Goal: Information Seeking & Learning: Find specific fact

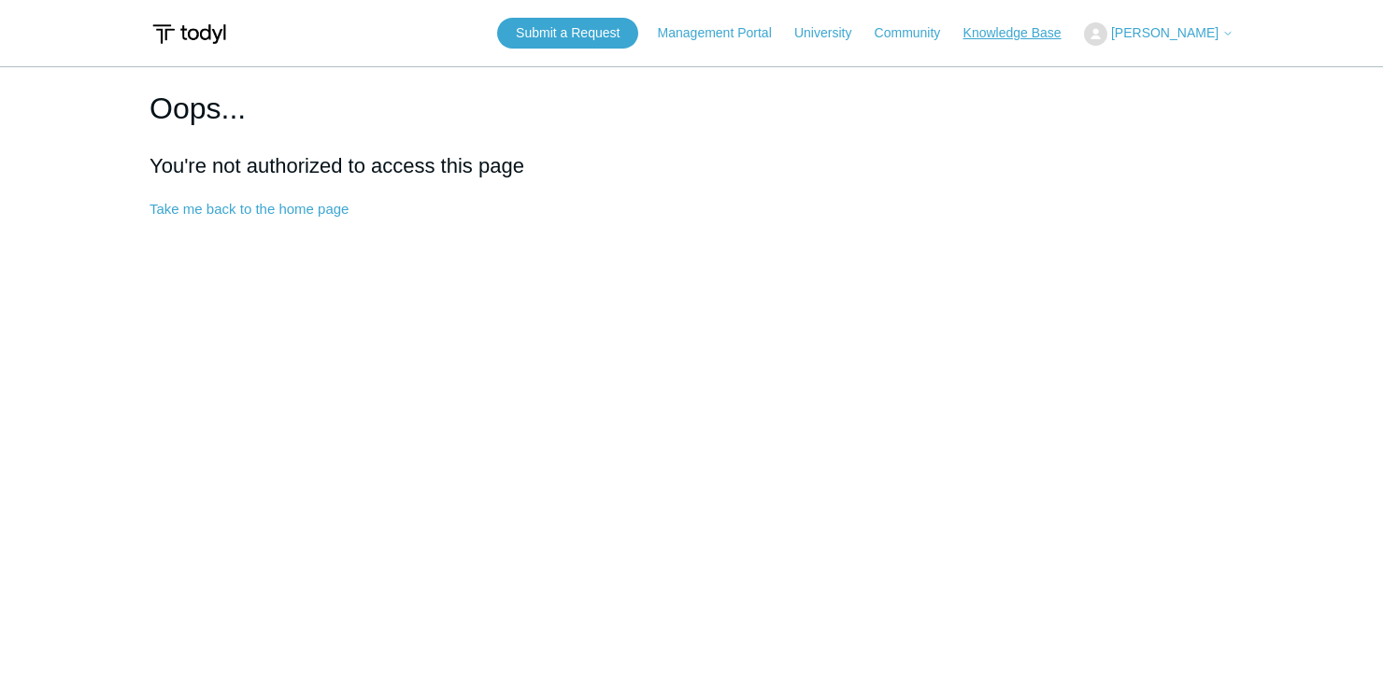
click at [1069, 31] on link "Knowledge Base" at bounding box center [1021, 33] width 117 height 20
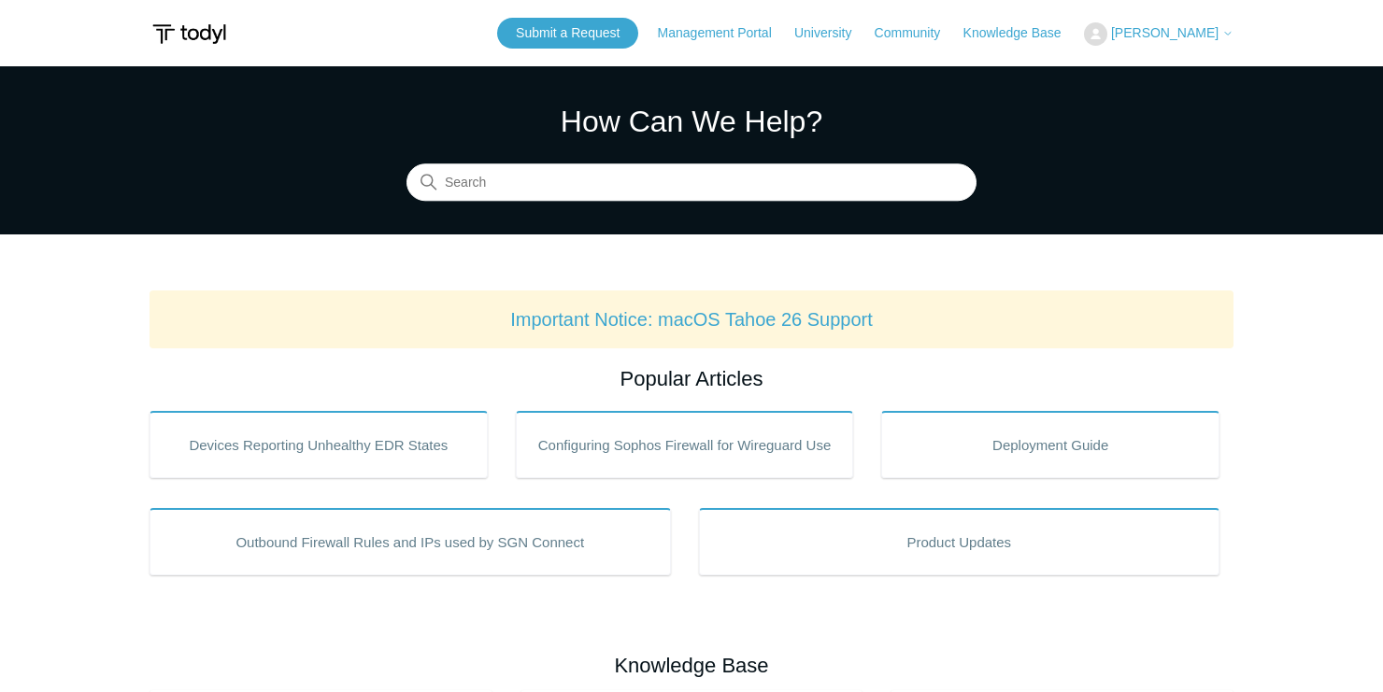
click at [613, 208] on section "How Can We Help? Search" at bounding box center [691, 150] width 1383 height 168
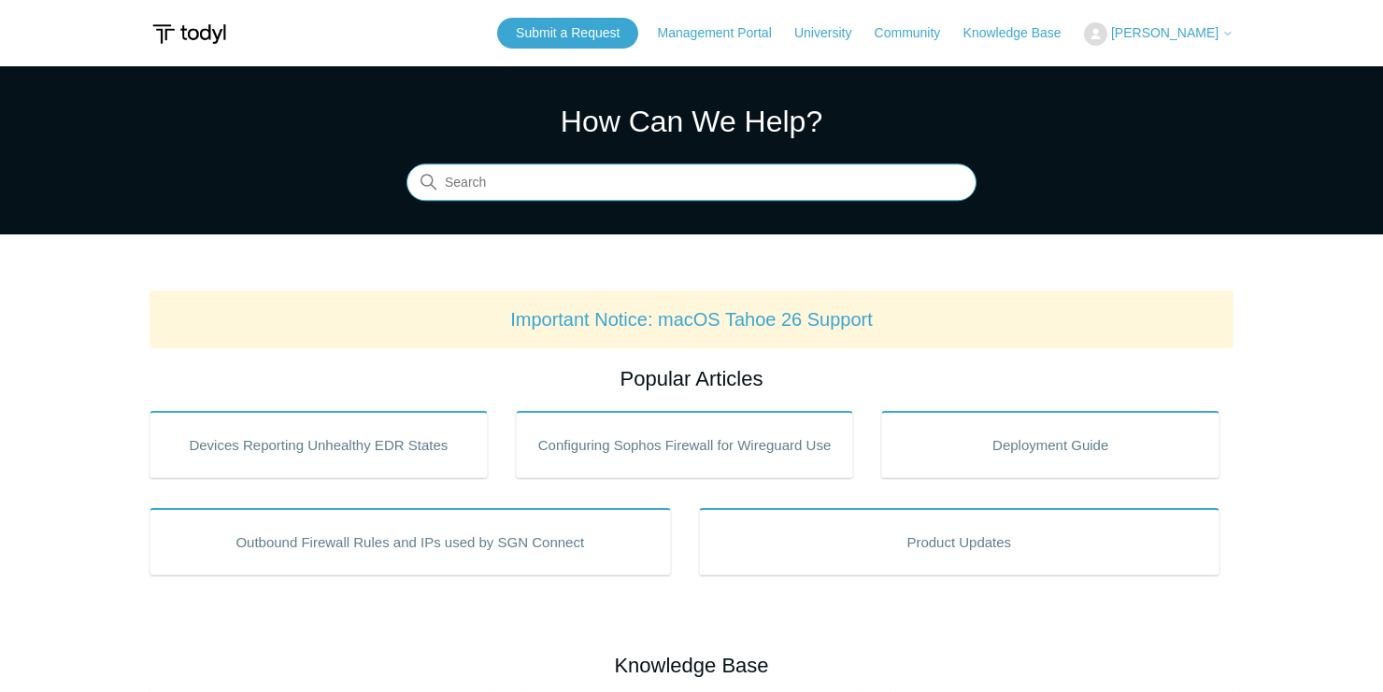
click at [725, 187] on input "Search" at bounding box center [691, 182] width 570 height 37
click at [610, 190] on input "Search" at bounding box center [691, 182] width 570 height 37
paste input "Search-Guidelines-for-SIEMv4"
type input "Search-Guidelines-for-SIEMv4"
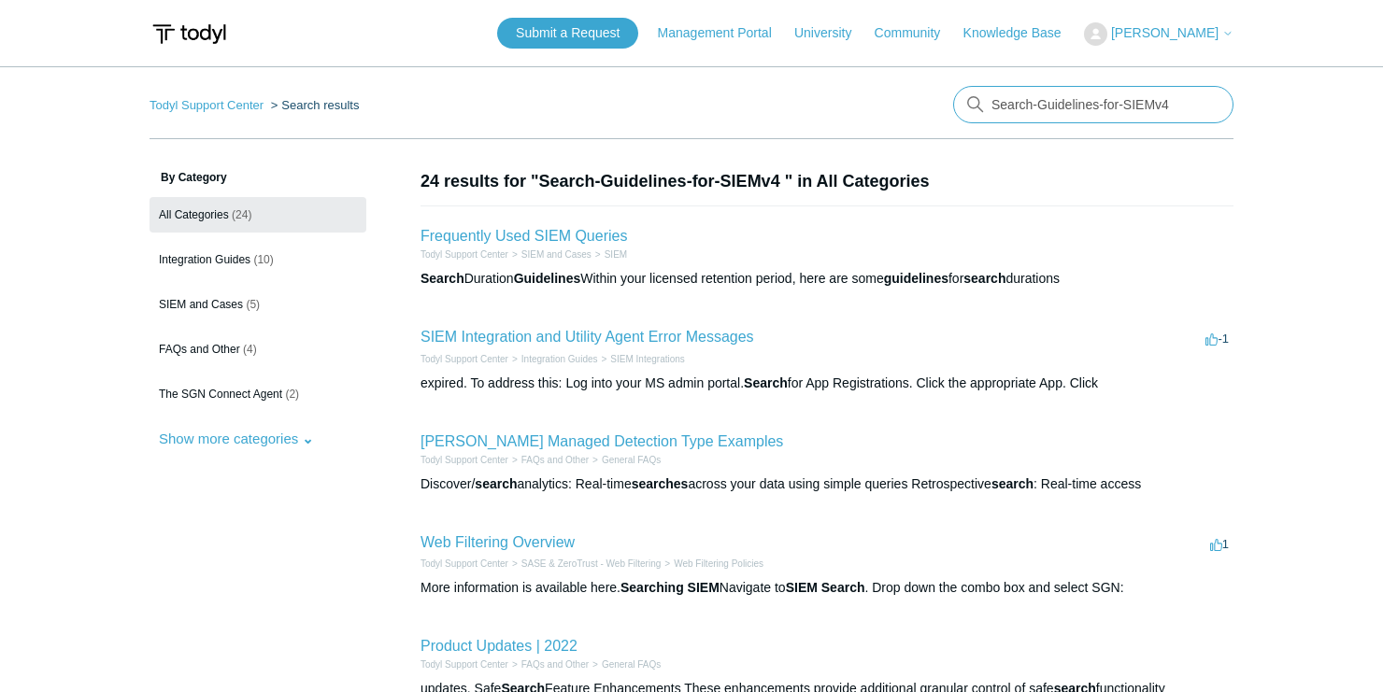
click at [1074, 101] on input "Search-Guidelines-for-SIEMv4" at bounding box center [1093, 104] width 280 height 37
drag, startPoint x: 1037, startPoint y: 105, endPoint x: 727, endPoint y: 101, distance: 310.2
click at [724, 105] on nav "Todyl Support Center Search results There are no matching results in this help …" at bounding box center [691, 112] width 1084 height 53
click at [481, 235] on link "Frequently Used SIEM Queries" at bounding box center [523, 236] width 206 height 16
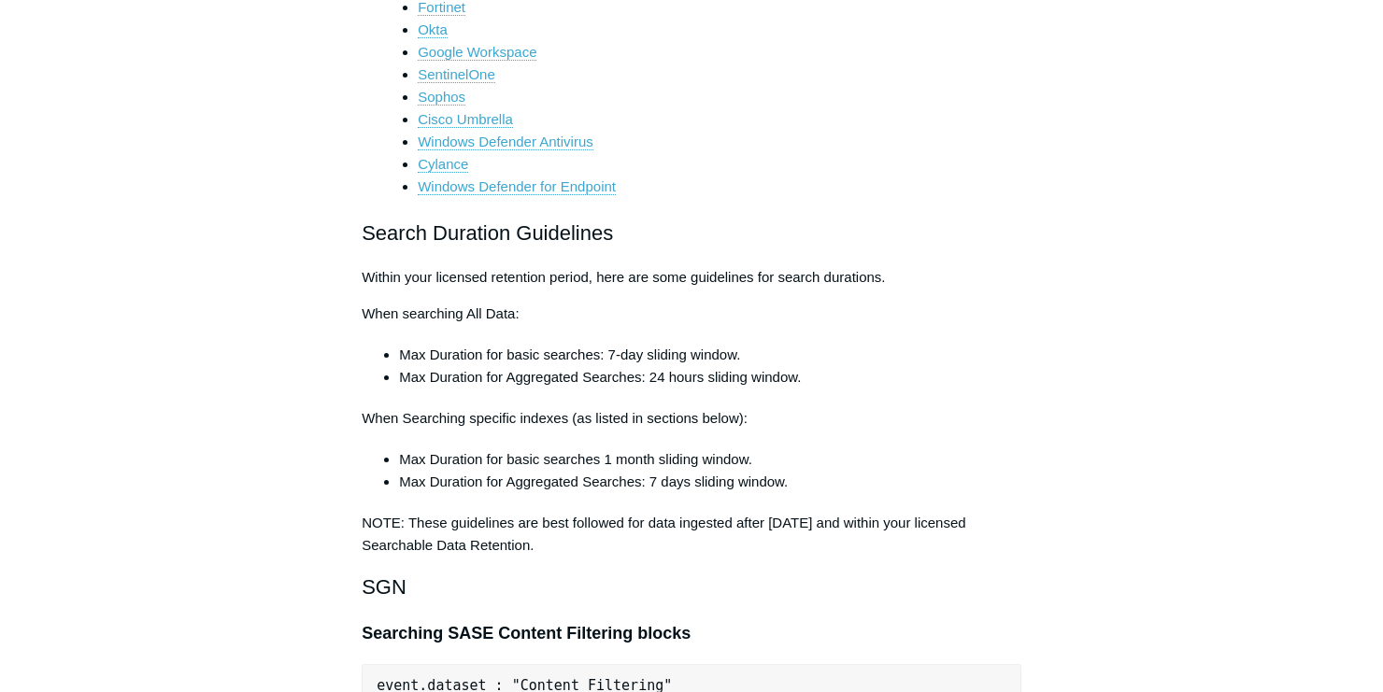
scroll to position [1142, 0]
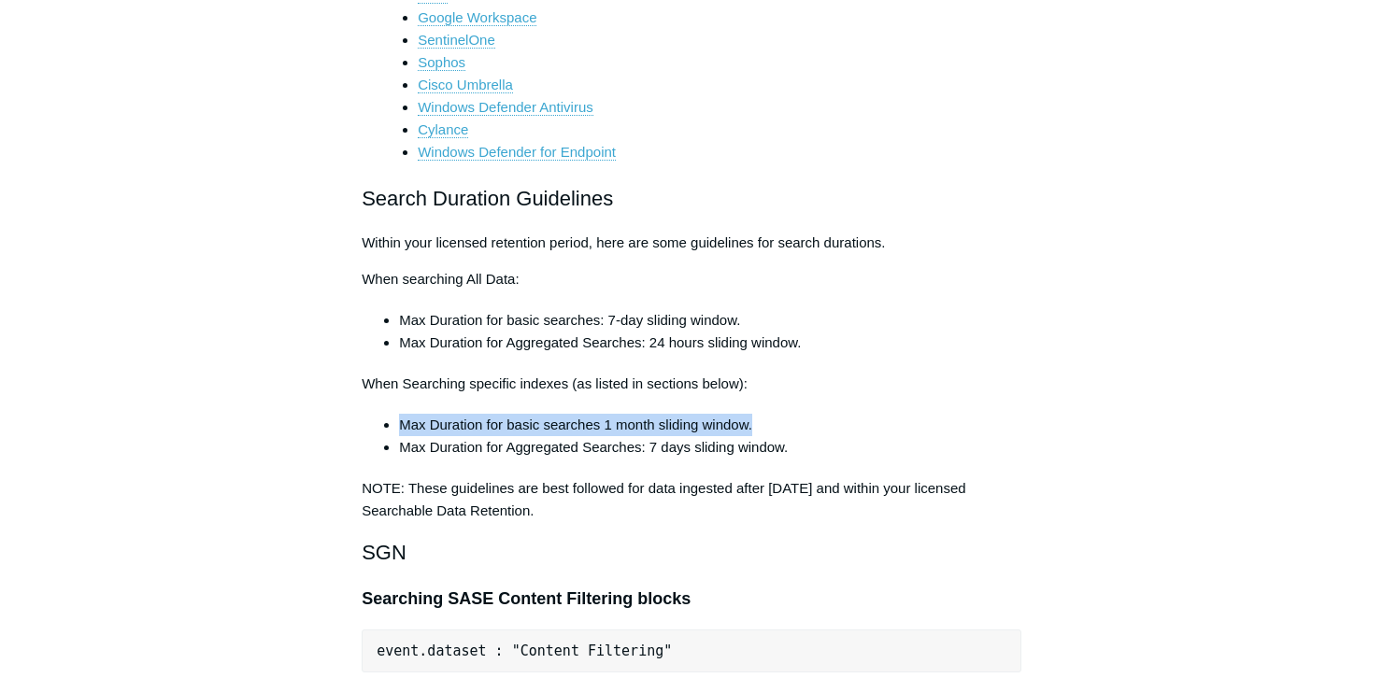
drag, startPoint x: 710, startPoint y: 426, endPoint x: 390, endPoint y: 415, distance: 320.7
click at [399, 415] on li "Max Duration for basic searches 1 month sliding window." at bounding box center [710, 425] width 622 height 22
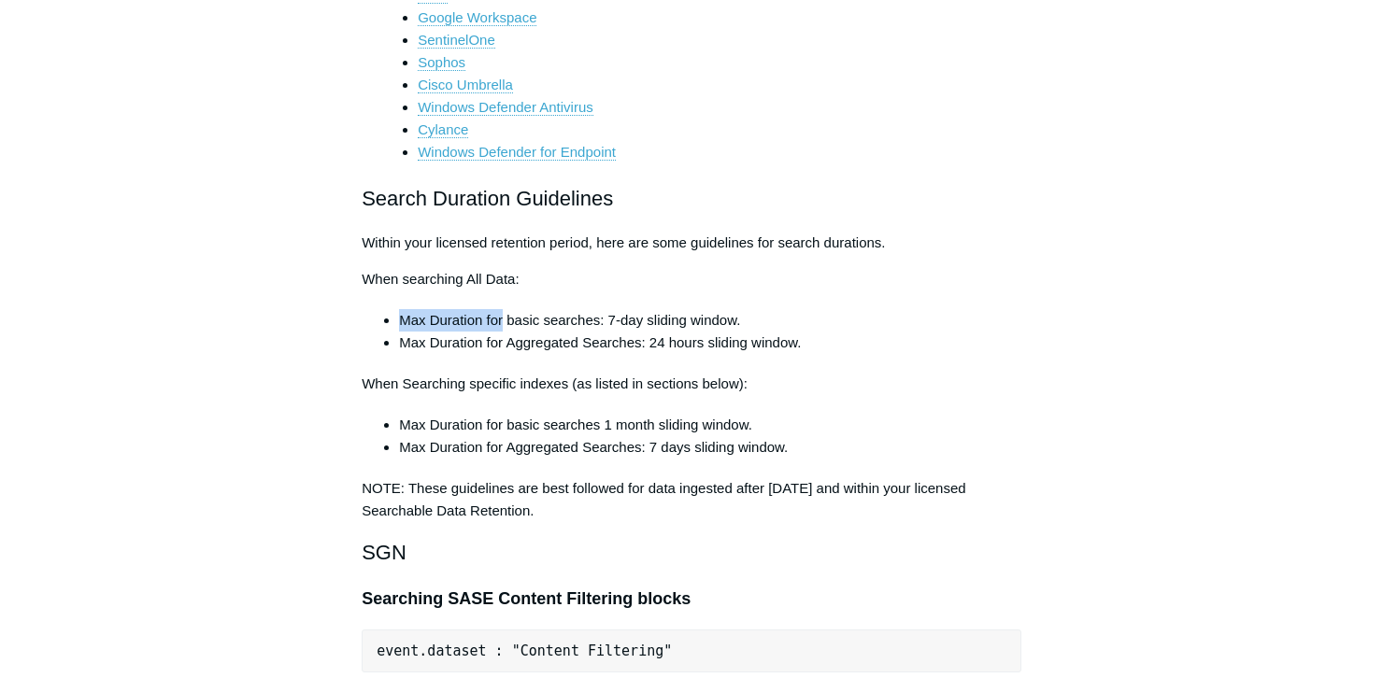
drag, startPoint x: 395, startPoint y: 310, endPoint x: 505, endPoint y: 308, distance: 109.3
click at [505, 309] on ul "Max Duration for basic searches: 7-day sliding window. Max Duration for Aggrega…" at bounding box center [700, 331] width 641 height 45
copy li "Max Duration for"
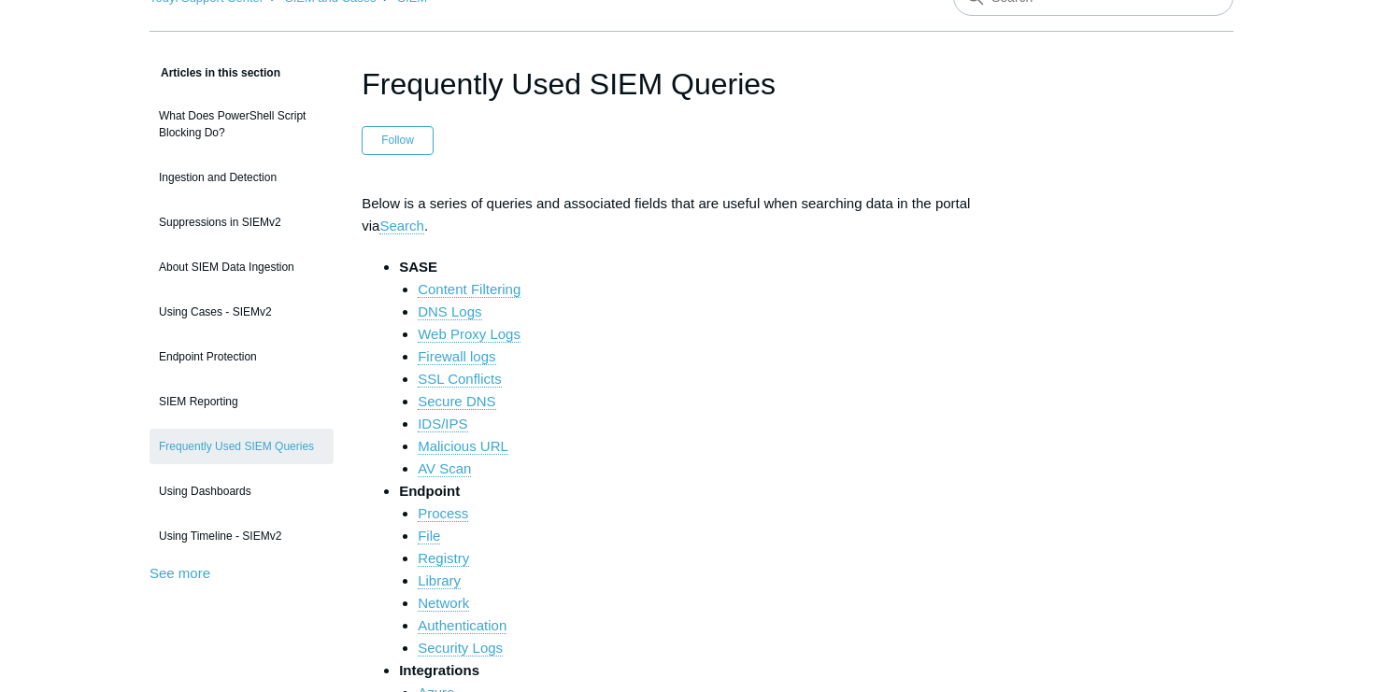
scroll to position [95, 0]
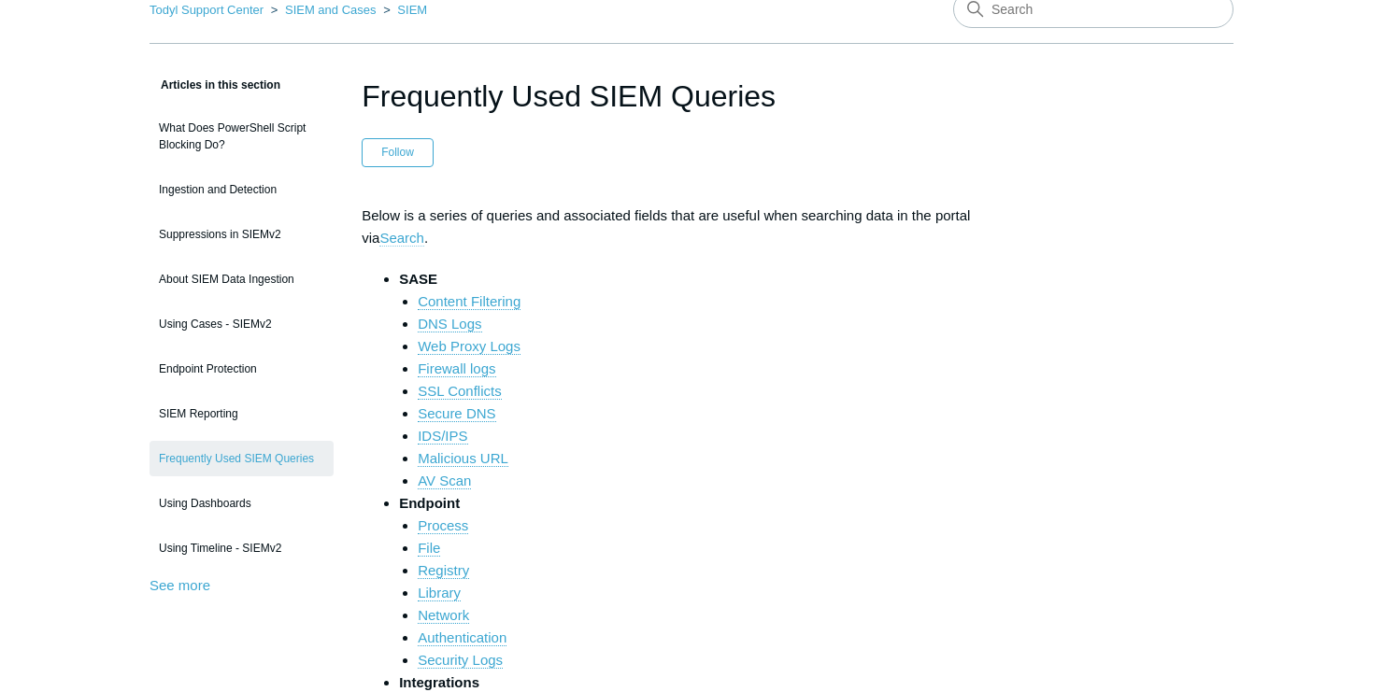
click at [379, 232] on link "Search" at bounding box center [401, 238] width 45 height 17
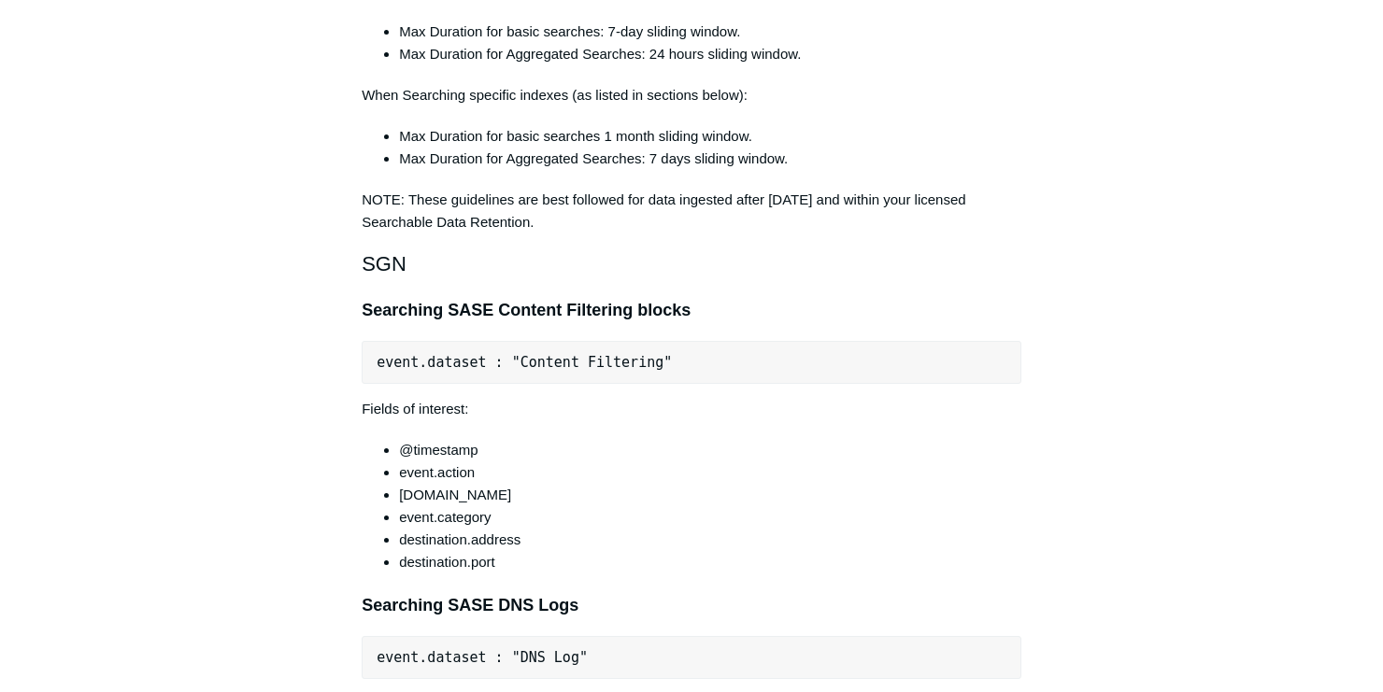
scroll to position [1291, 0]
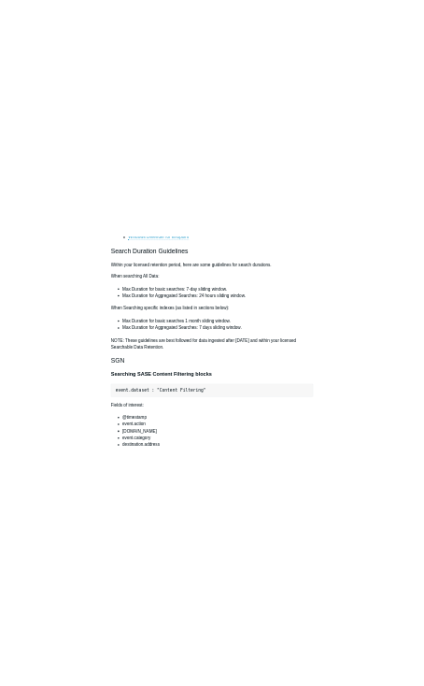
scroll to position [1216, 0]
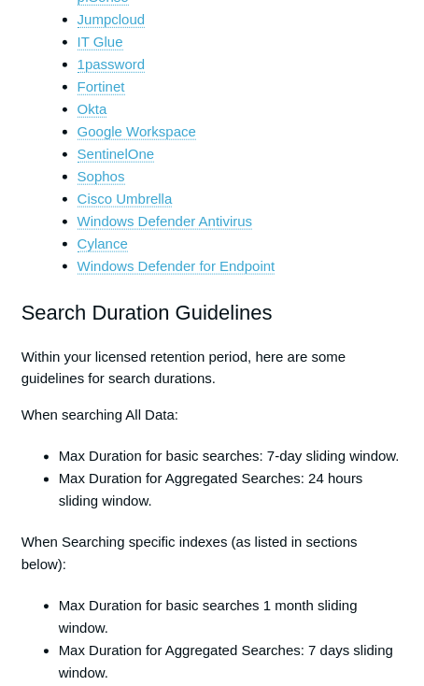
click at [313, 299] on h2 "Search Duration Guidelines" at bounding box center [212, 312] width 382 height 33
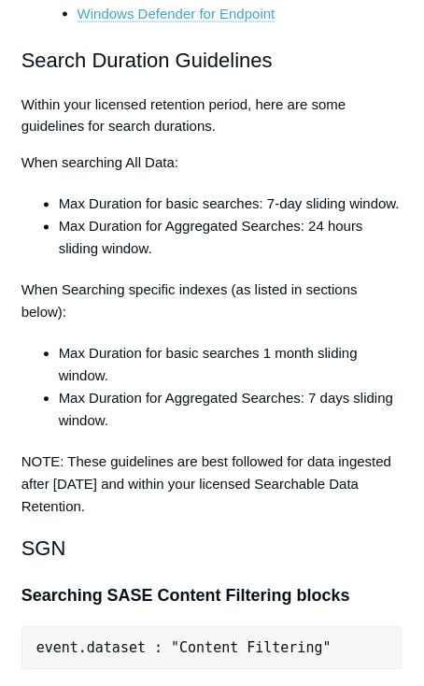
scroll to position [1515, 0]
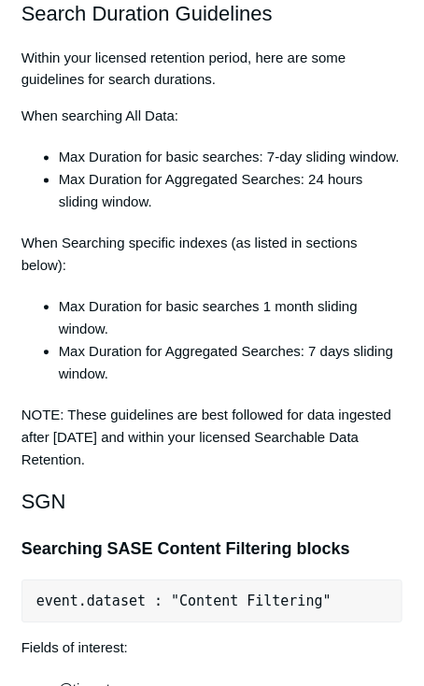
click at [150, 513] on h2 "SGN" at bounding box center [212, 502] width 382 height 33
